Goal: Task Accomplishment & Management: Use online tool/utility

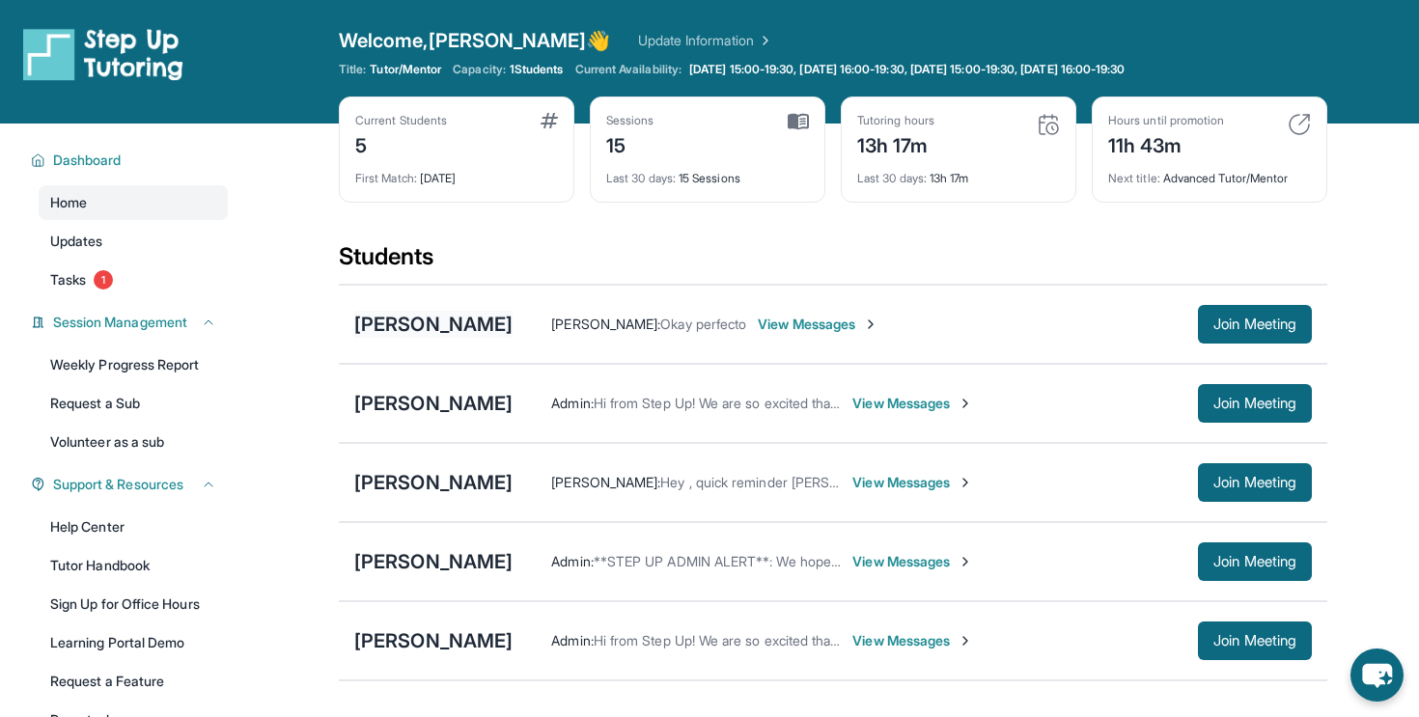
click at [417, 319] on div "[PERSON_NAME]" at bounding box center [433, 324] width 158 height 27
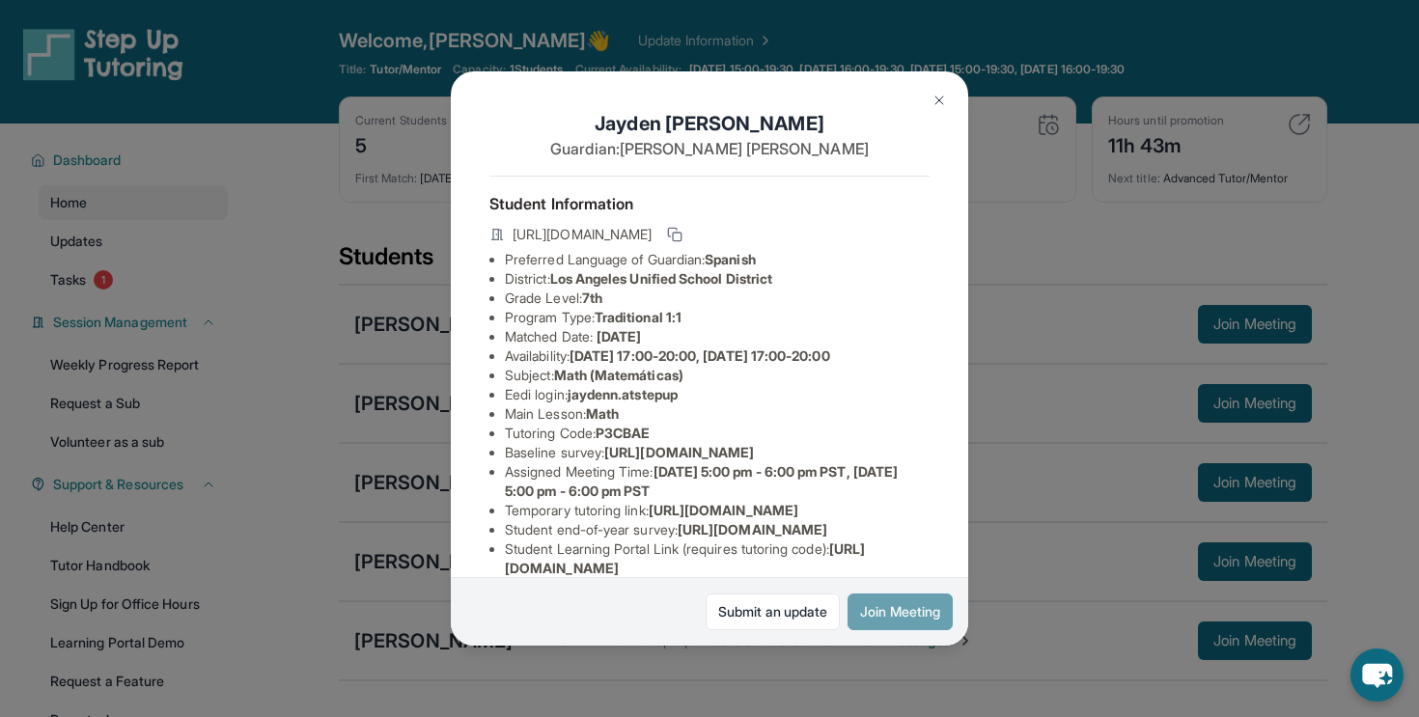
click at [863, 617] on button "Join Meeting" at bounding box center [900, 612] width 105 height 37
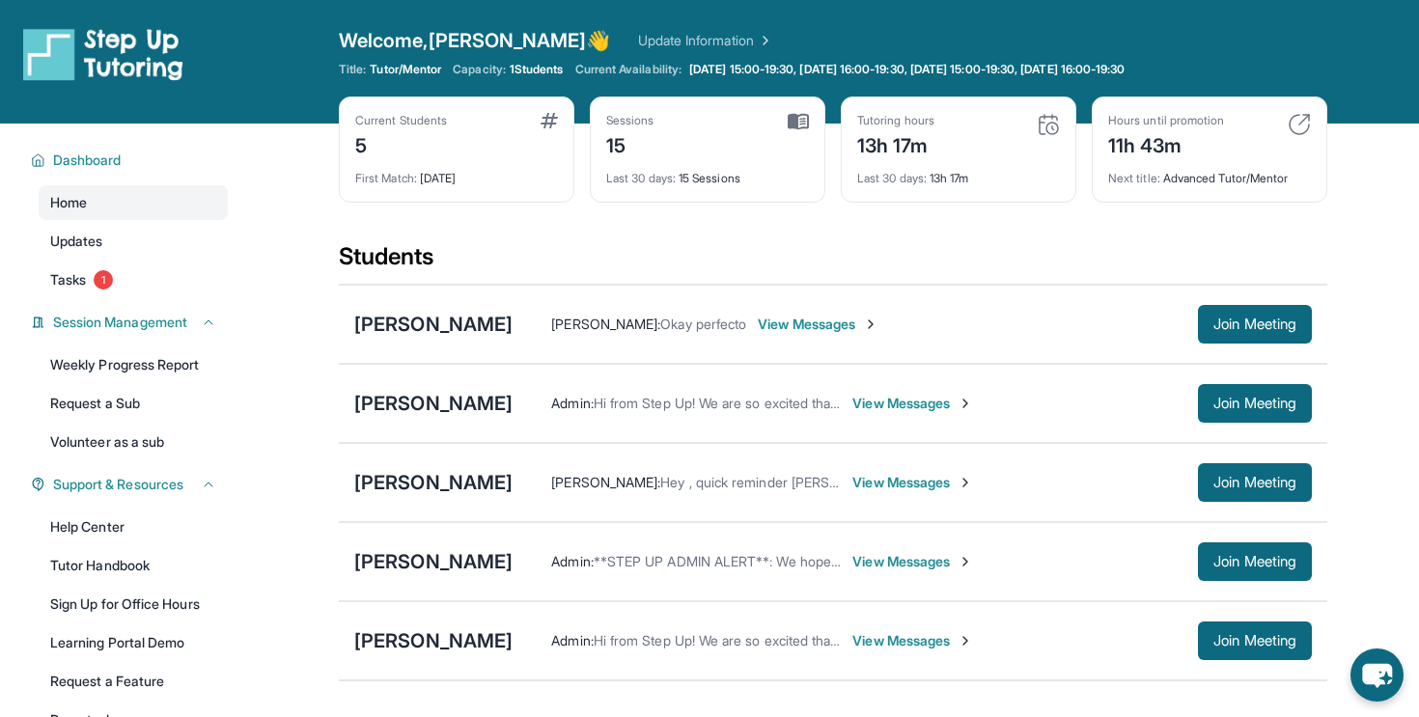
click at [421, 342] on div "[PERSON_NAME] [PERSON_NAME] : Okay perfecto View Messages Join Meeting" at bounding box center [833, 324] width 989 height 79
click at [423, 331] on div "[PERSON_NAME]" at bounding box center [433, 324] width 158 height 27
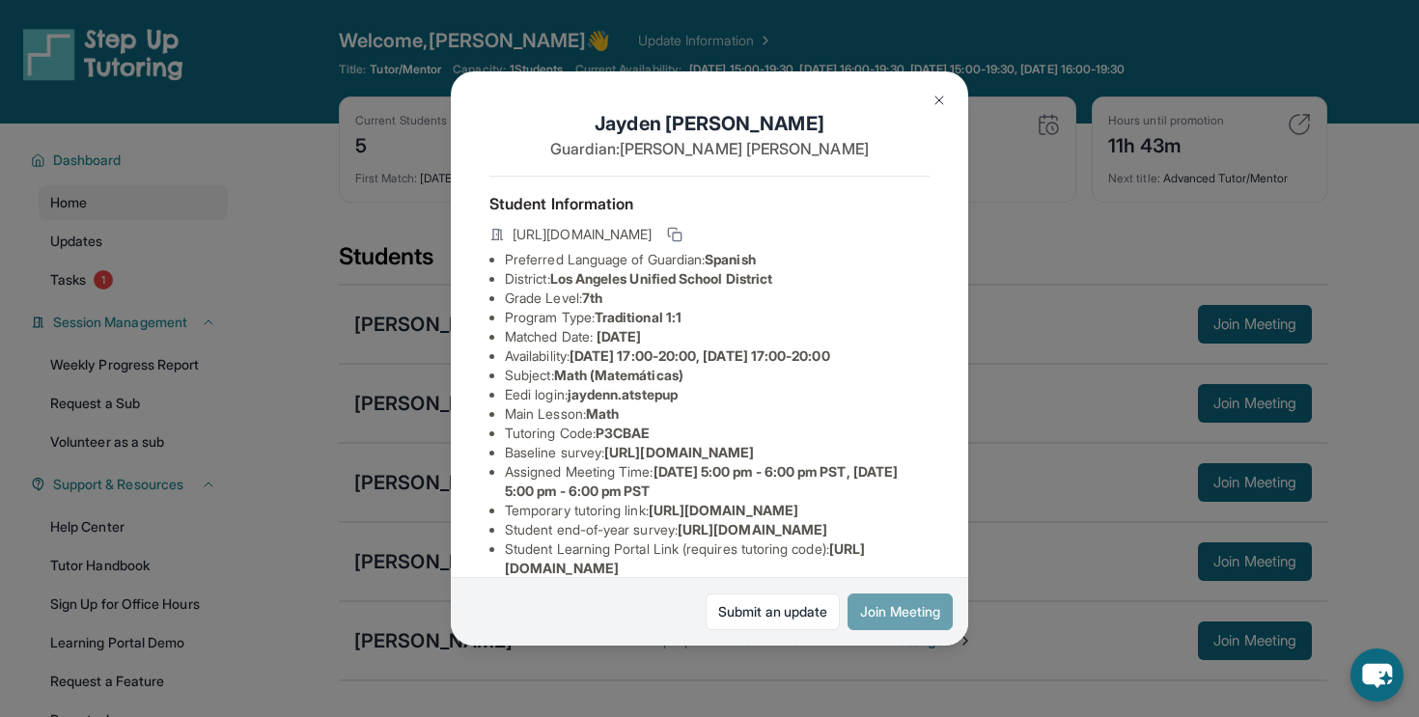
click at [918, 616] on button "Join Meeting" at bounding box center [900, 612] width 105 height 37
